Goal: Task Accomplishment & Management: Complete application form

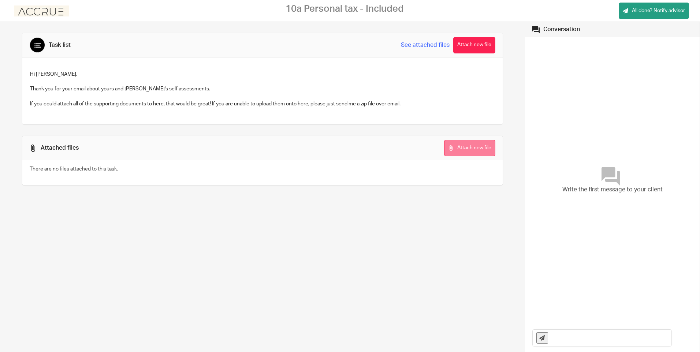
click at [485, 151] on button "Attach new file" at bounding box center [469, 148] width 51 height 16
click at [487, 146] on button "Attach new file" at bounding box center [469, 148] width 51 height 16
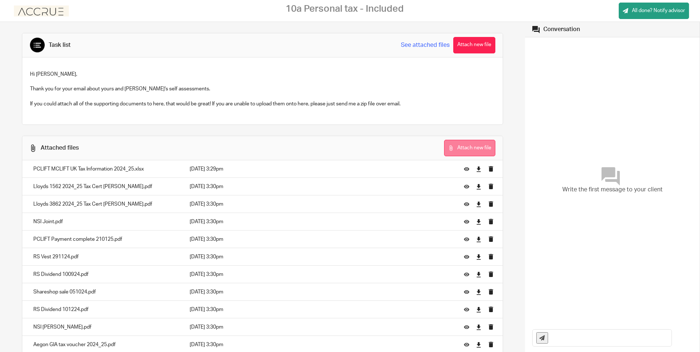
click at [471, 156] on button "Attach new file" at bounding box center [469, 148] width 51 height 16
click at [574, 340] on input "text" at bounding box center [612, 338] width 120 height 16
type input "The majority of documents are attached. I am waiting on a formal receipt from C…"
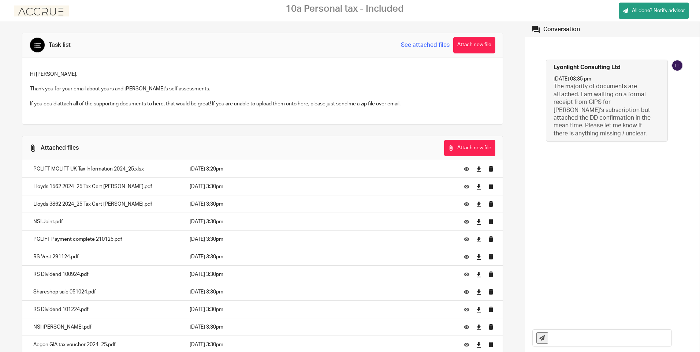
scroll to position [0, 0]
click at [637, 9] on span "All done? Notify advisor" at bounding box center [658, 10] width 53 height 7
click at [663, 22] on p "Client task completed." at bounding box center [639, 22] width 51 height 7
